Goal: Task Accomplishment & Management: Use online tool/utility

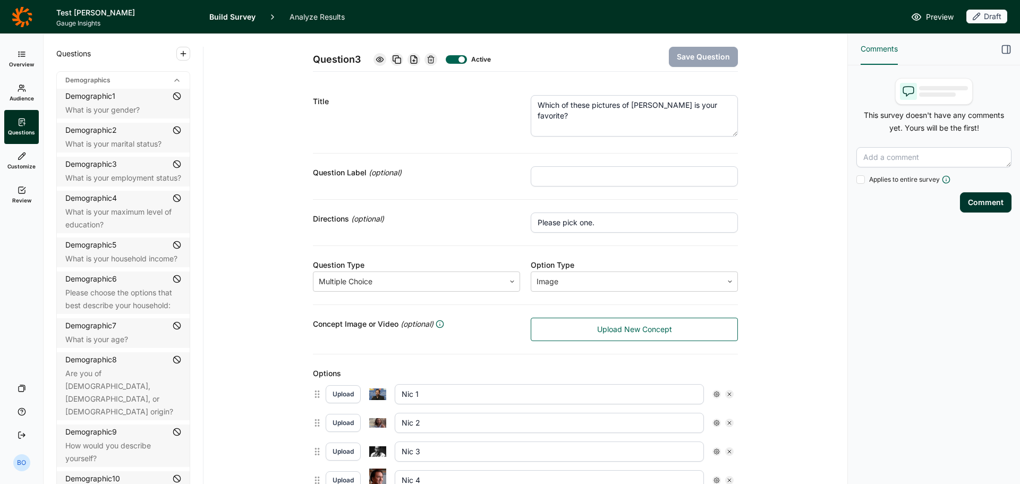
scroll to position [445, 0]
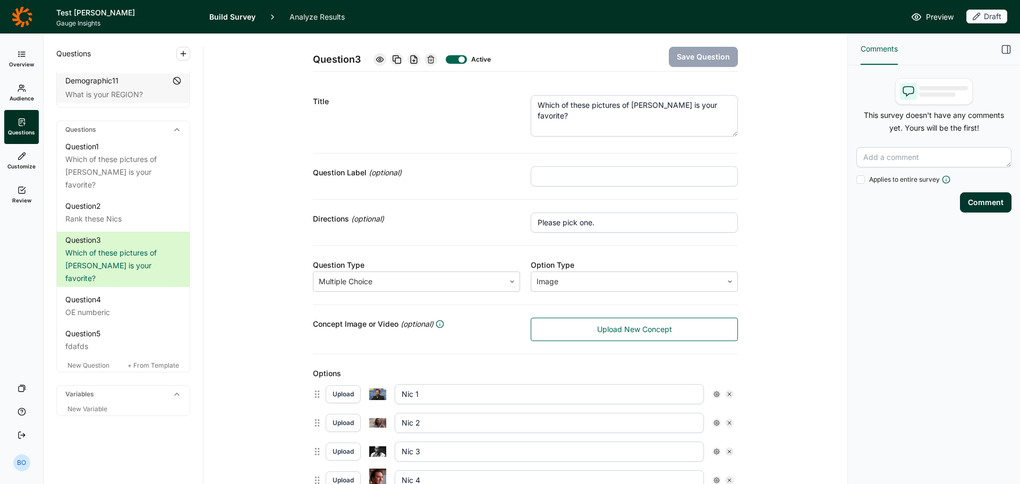
click at [31, 16] on icon at bounding box center [22, 16] width 21 height 21
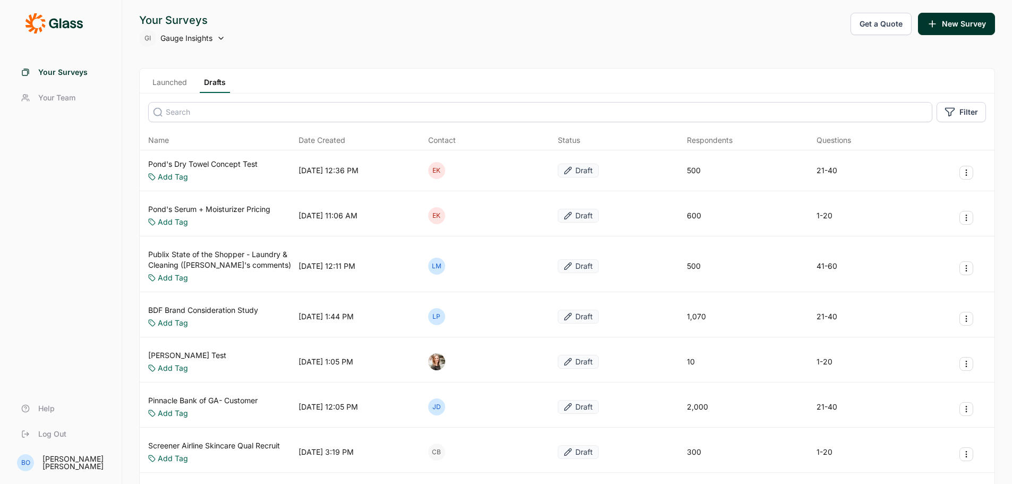
click at [183, 87] on link "Launched" at bounding box center [169, 85] width 43 height 16
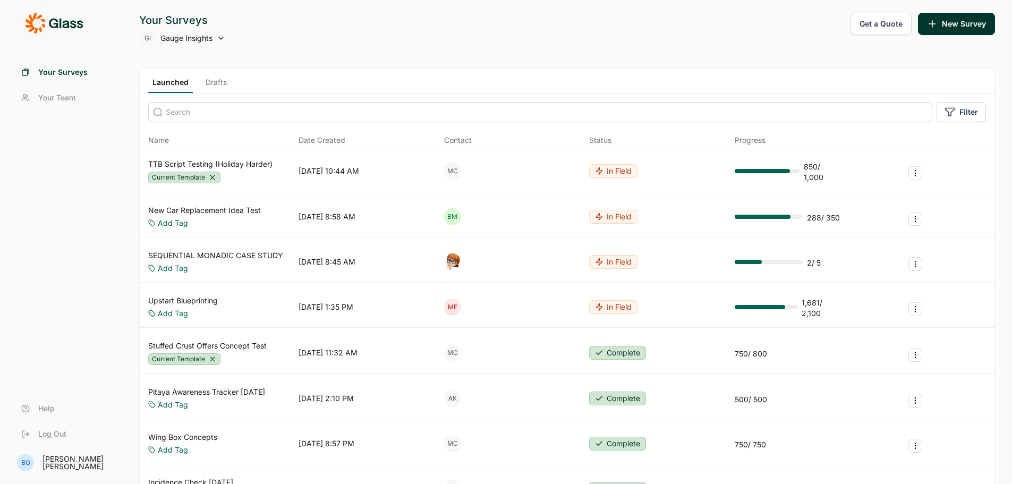
click at [233, 208] on link "New Car Replacement Idea Test" at bounding box center [204, 210] width 113 height 11
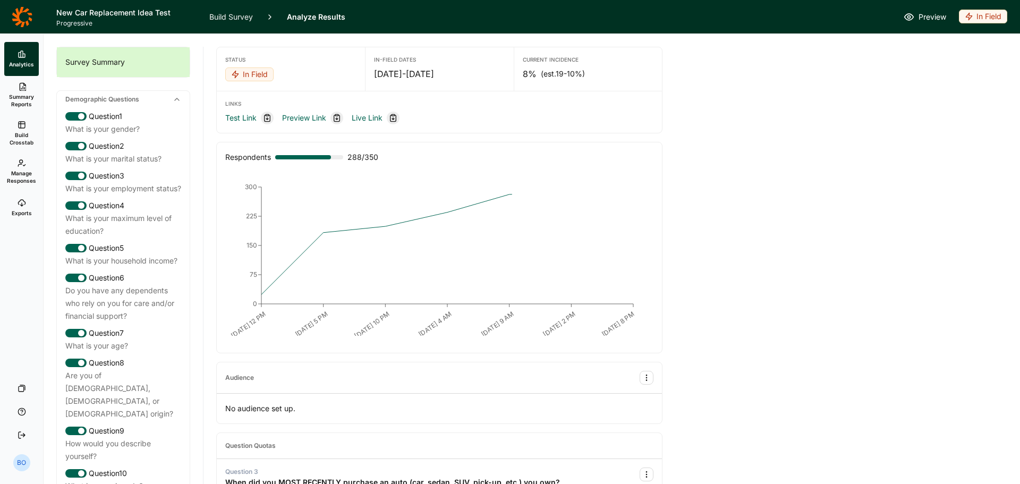
click at [235, 13] on link "Build Survey" at bounding box center [231, 16] width 44 height 33
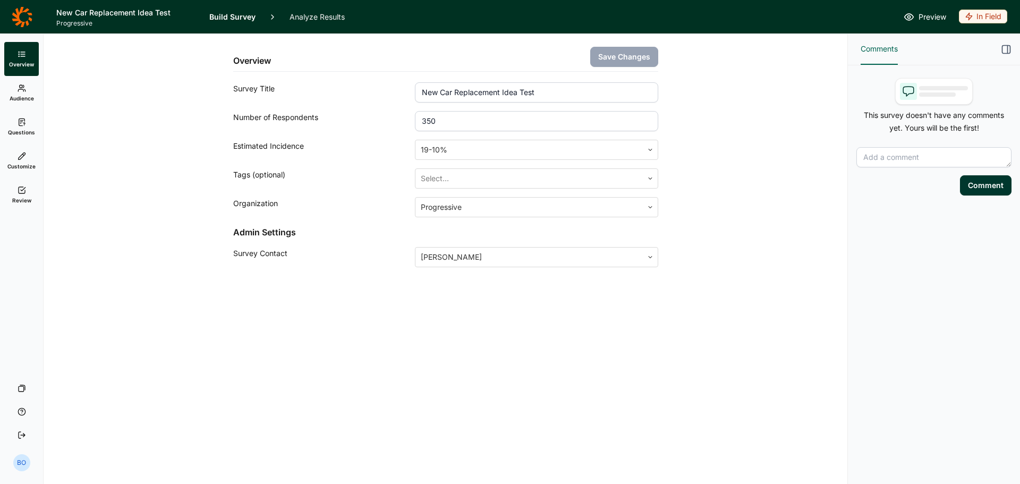
click at [36, 88] on link "Audience" at bounding box center [21, 93] width 35 height 34
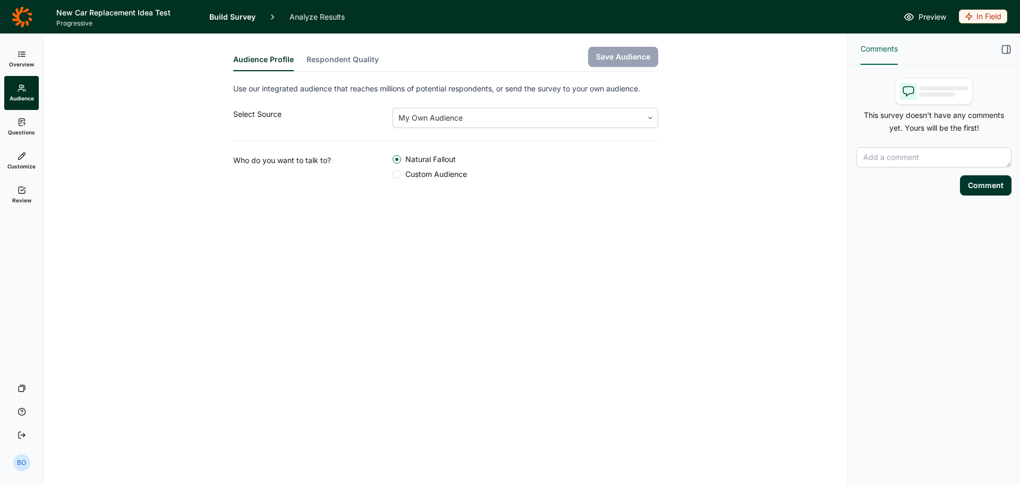
click at [23, 14] on icon at bounding box center [22, 16] width 21 height 21
